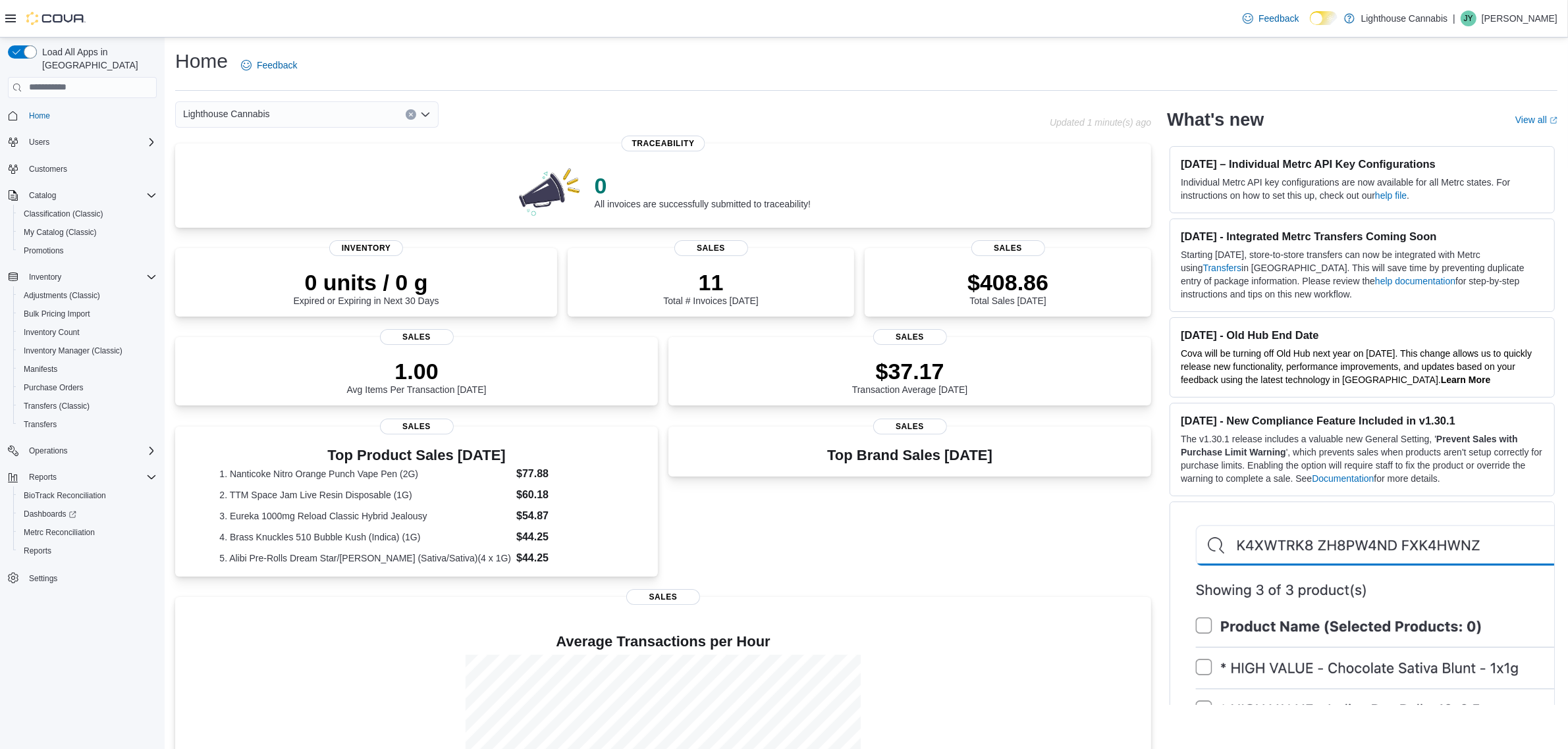
click at [1027, 550] on div "Top Brand Sales [DATE] Sales" at bounding box center [910, 504] width 483 height 155
click at [1019, 558] on div "Top Brand Sales [DATE] Sales" at bounding box center [910, 504] width 483 height 155
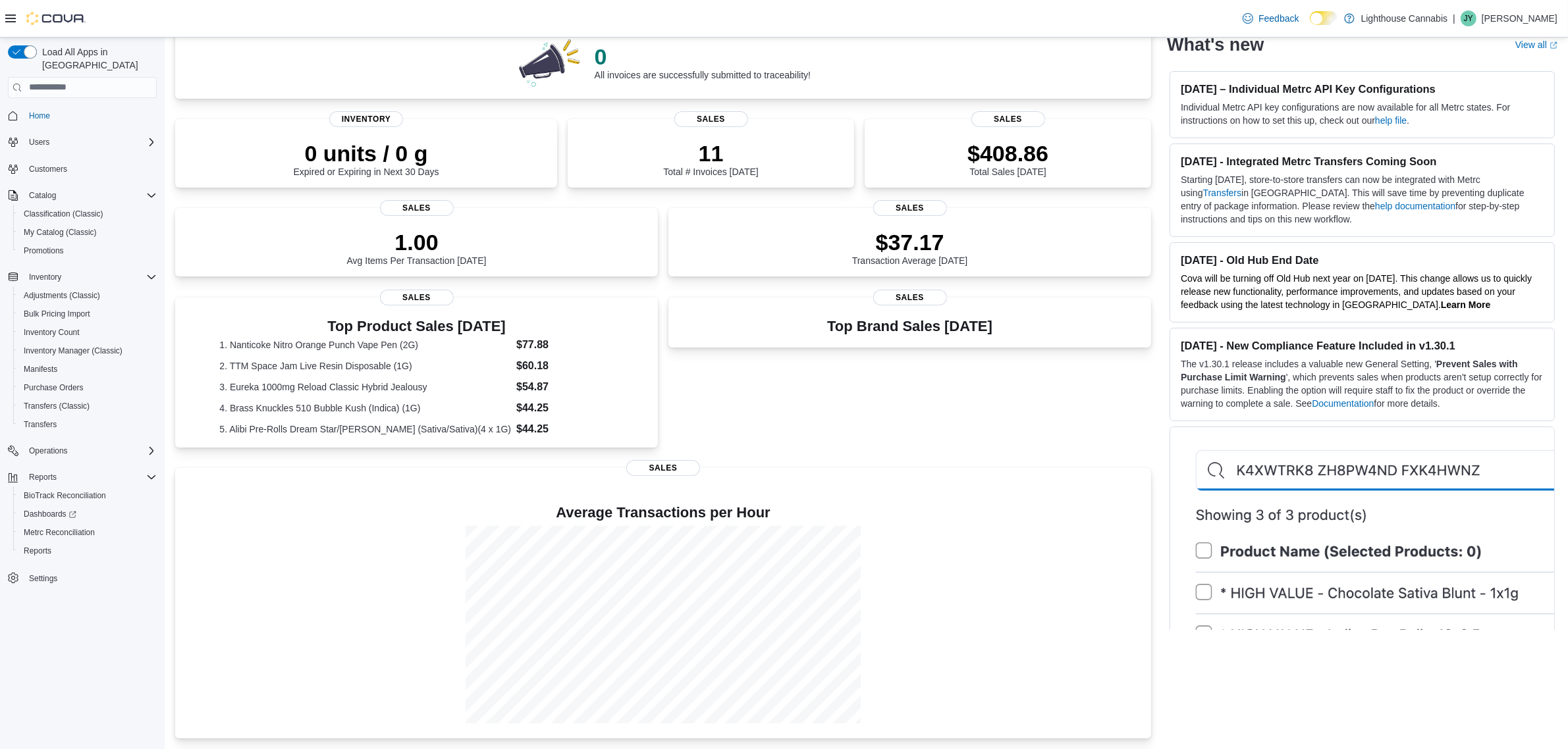
scroll to position [165, 0]
click at [755, 520] on div at bounding box center [663, 522] width 955 height 5
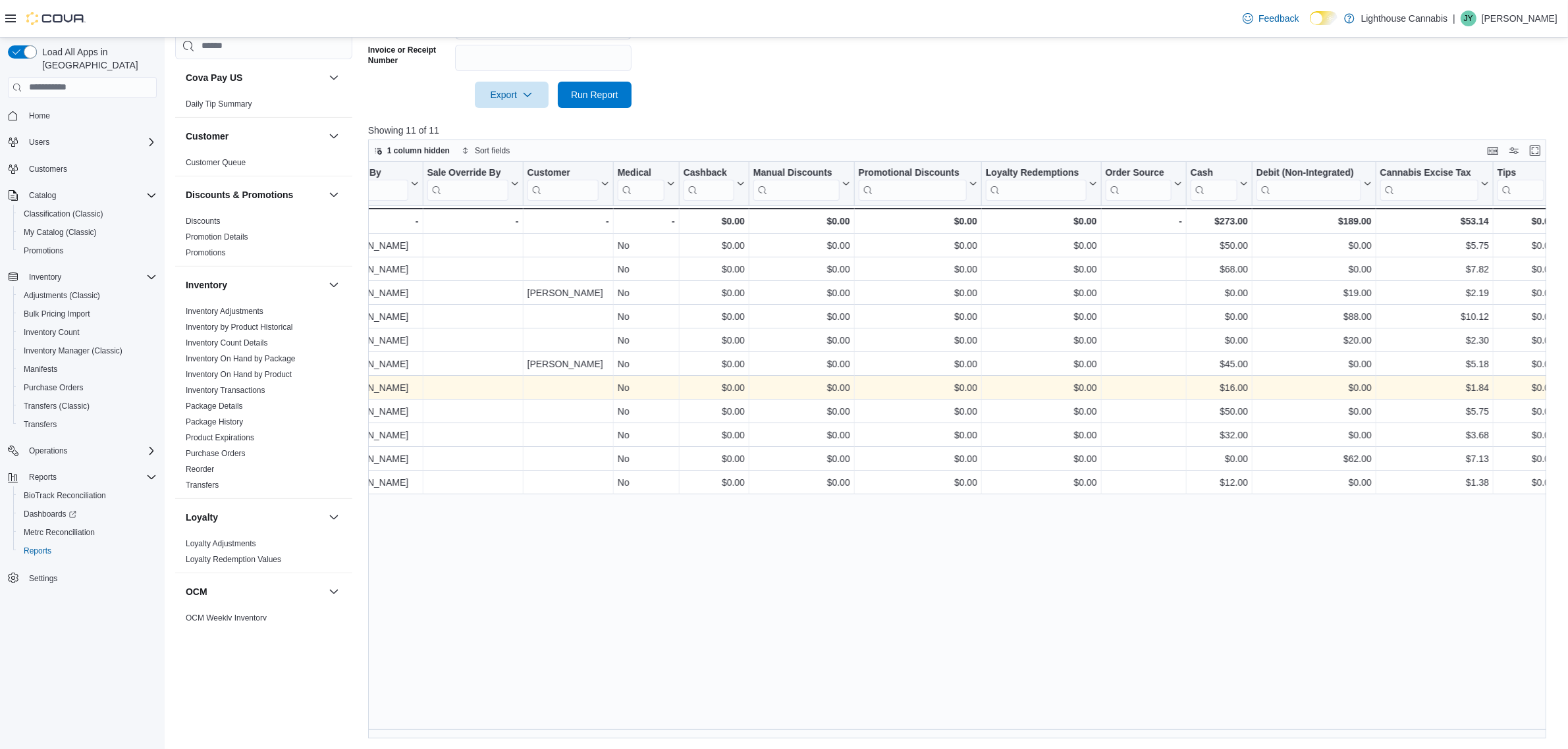
scroll to position [0, 1733]
